Goal: Transaction & Acquisition: Book appointment/travel/reservation

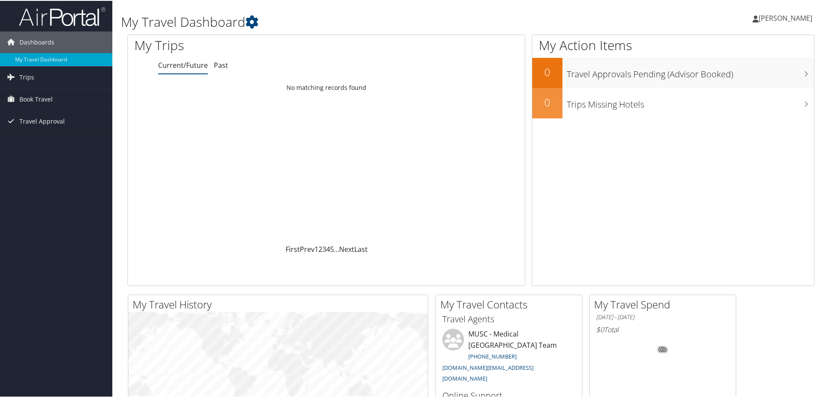
click at [784, 17] on span "[PERSON_NAME]" at bounding box center [786, 18] width 54 height 10
click at [37, 95] on span "Book Travel" at bounding box center [35, 99] width 33 height 22
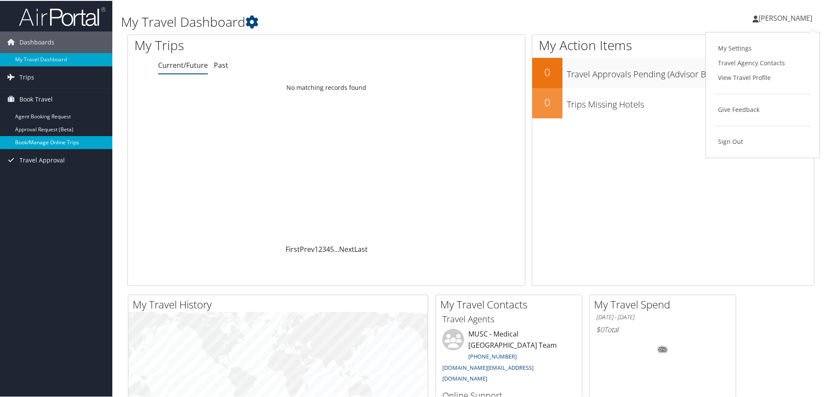
click at [47, 140] on link "Book/Manage Online Trips" at bounding box center [56, 141] width 112 height 13
click at [786, 18] on span "[PERSON_NAME]" at bounding box center [786, 18] width 54 height 10
click at [724, 140] on link "Sign Out" at bounding box center [763, 141] width 96 height 15
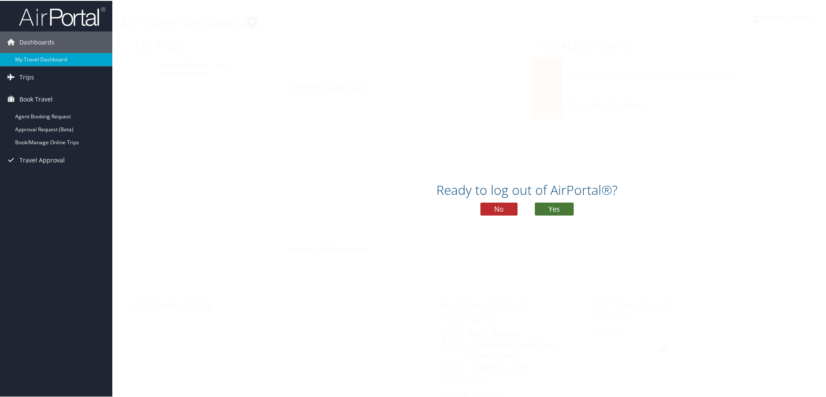
click at [553, 208] on button "Yes" at bounding box center [554, 208] width 39 height 13
